Goal: Navigation & Orientation: Find specific page/section

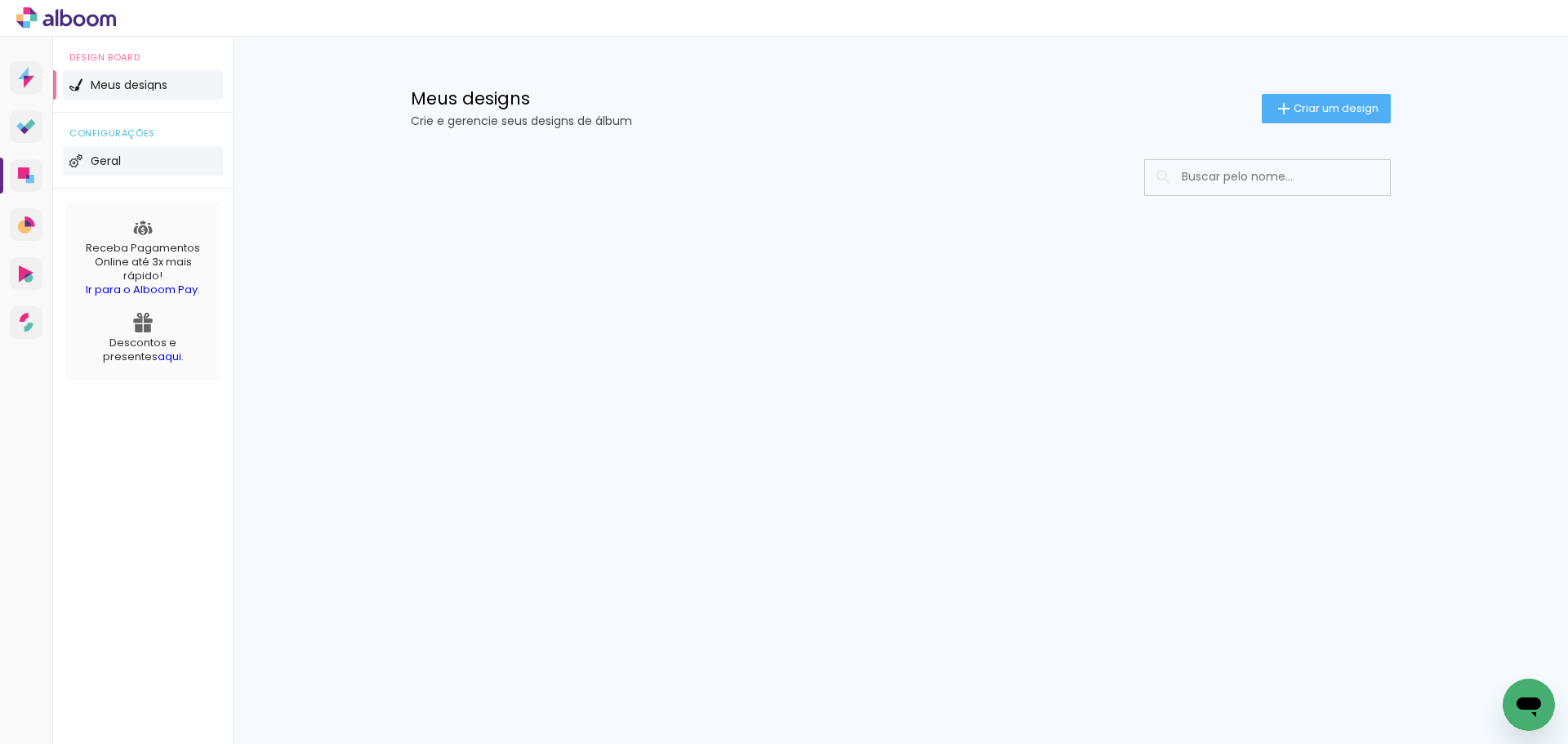
click at [112, 159] on span "Geral" at bounding box center [105, 161] width 30 height 12
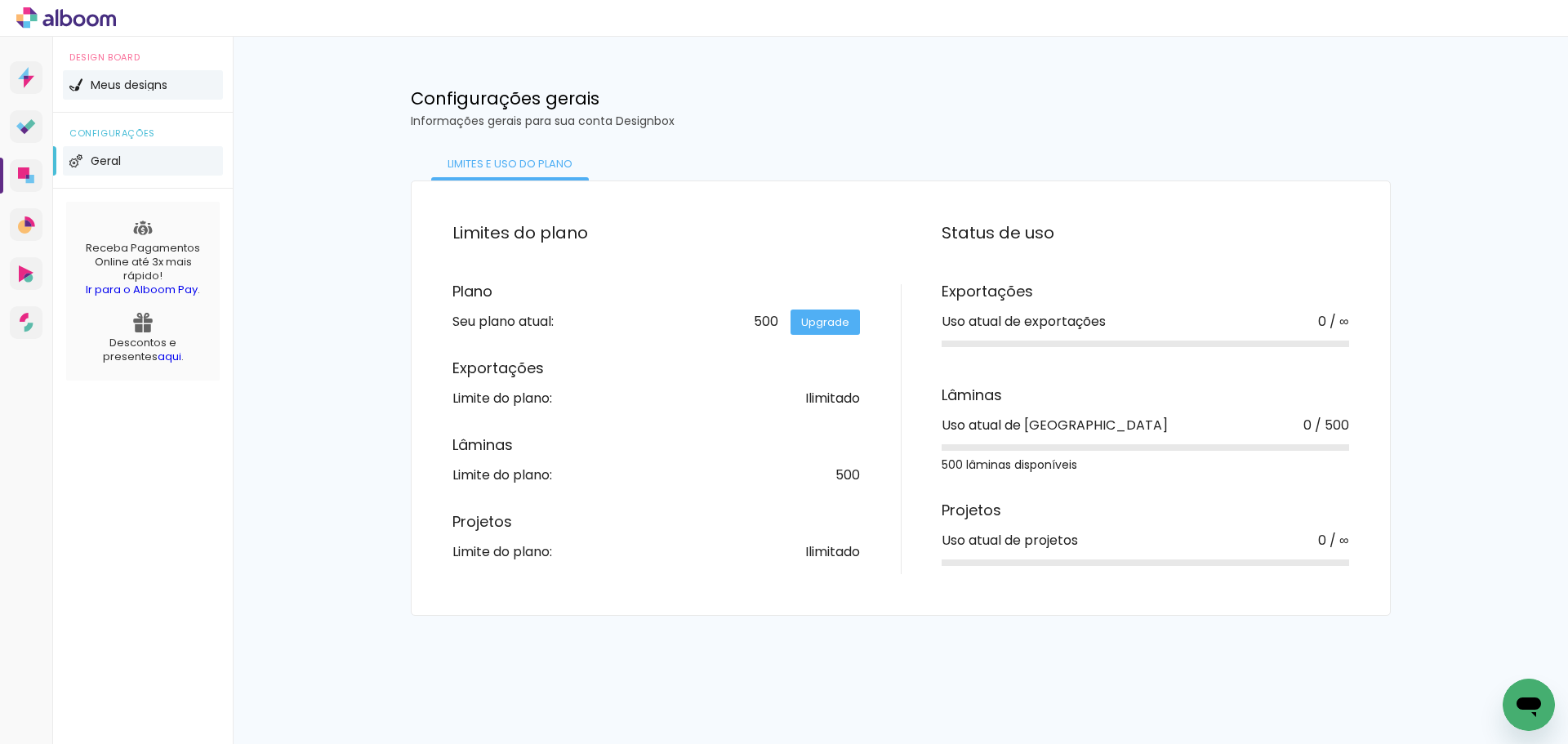
click at [135, 84] on span "Meus designs" at bounding box center [129, 85] width 77 height 12
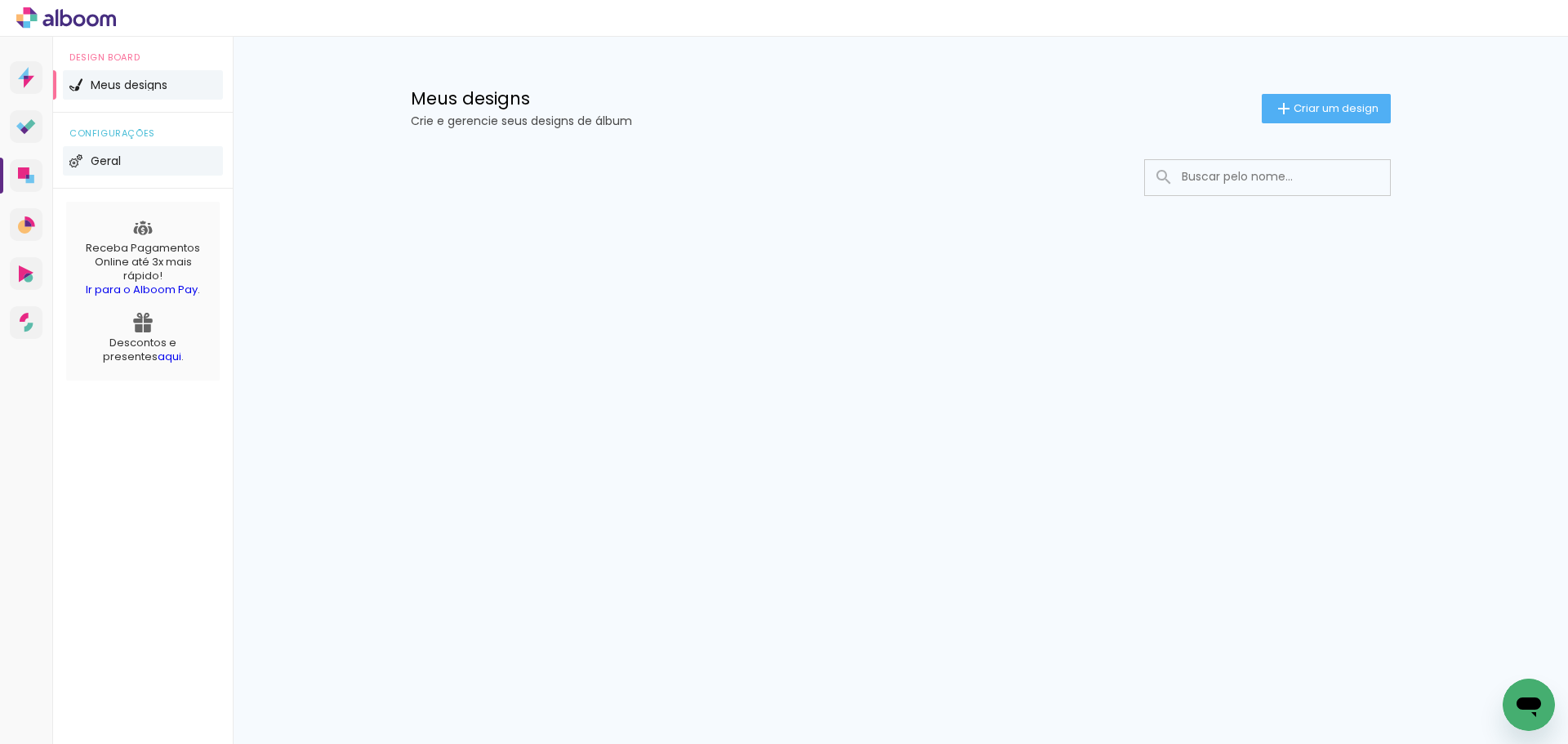
click at [143, 161] on li "Geral" at bounding box center [142, 161] width 160 height 29
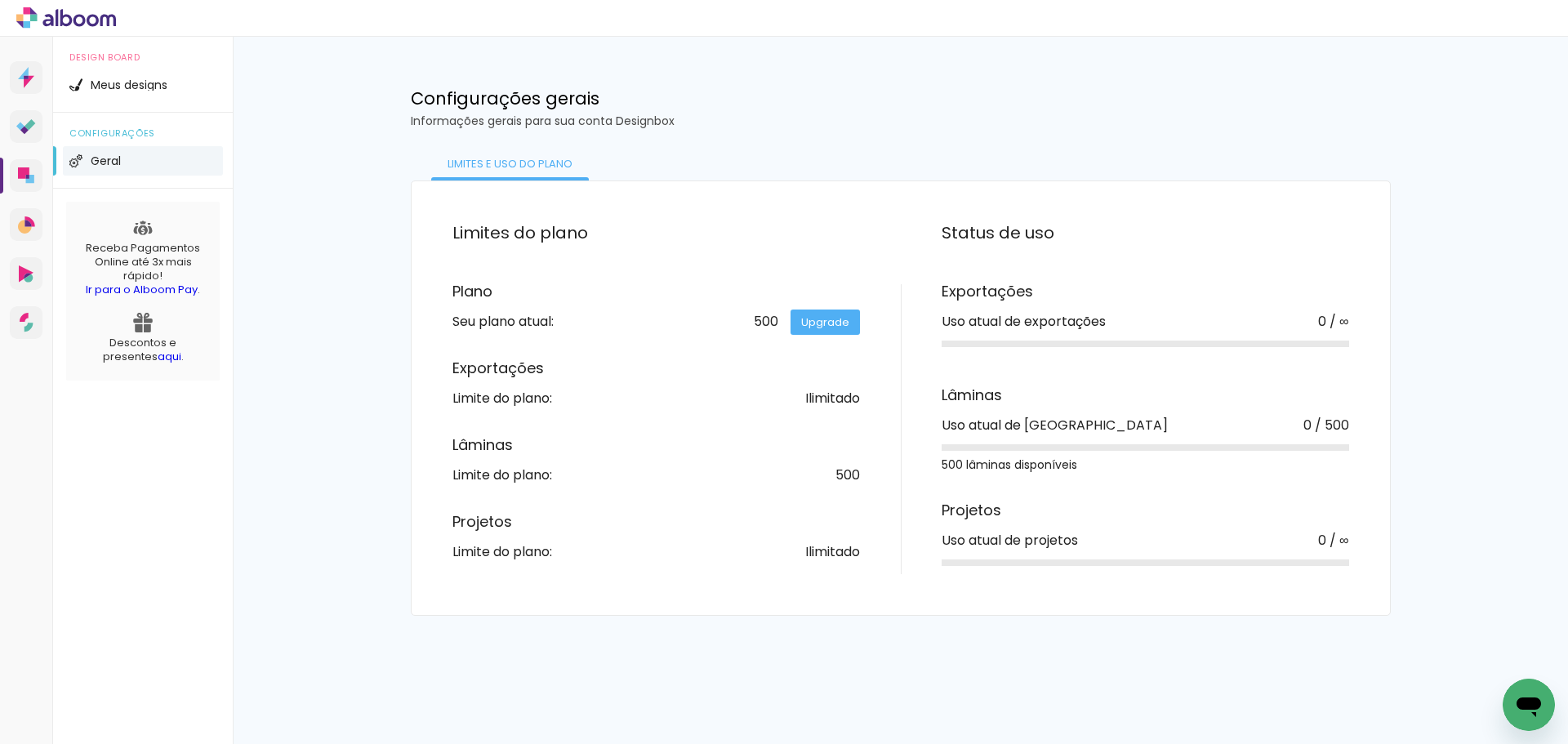
click at [840, 324] on link "Upgrade" at bounding box center [825, 322] width 69 height 25
click at [27, 75] on icon at bounding box center [23, 73] width 11 height 13
